Goal: Find specific page/section: Find specific page/section

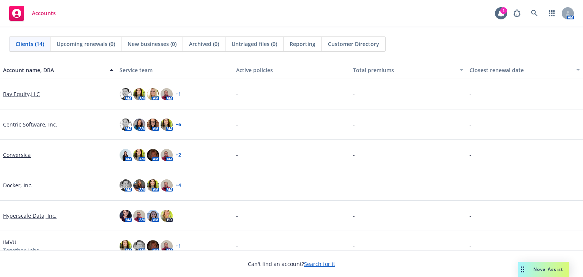
click at [15, 180] on div "Docker, Inc." at bounding box center [58, 185] width 116 height 30
click at [15, 182] on link "Docker, Inc." at bounding box center [18, 185] width 30 height 8
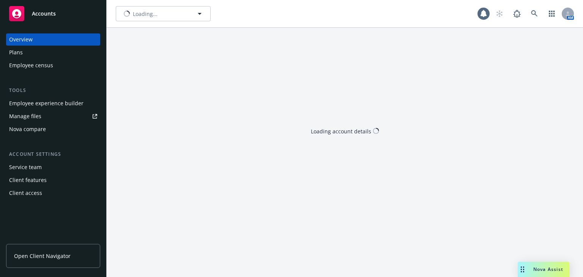
click at [20, 187] on div "Client access" at bounding box center [25, 193] width 33 height 12
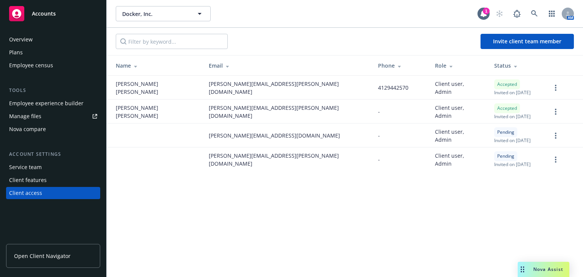
click at [38, 259] on span "Open Client Navigator" at bounding box center [42, 256] width 57 height 8
click at [36, 100] on div "Employee experience builder" at bounding box center [46, 103] width 74 height 12
